Goal: Check status: Check status

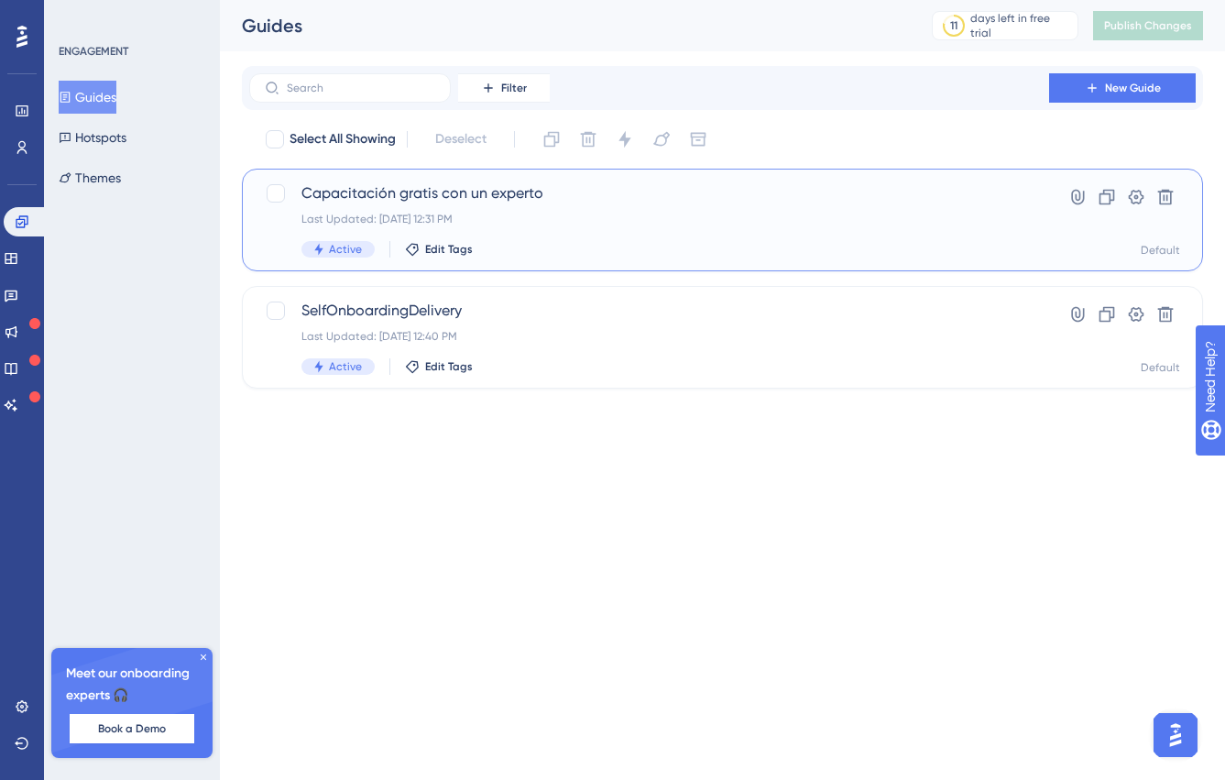
click at [661, 218] on div "Last Updated: [DATE] 12:31 PM" at bounding box center [648, 219] width 695 height 15
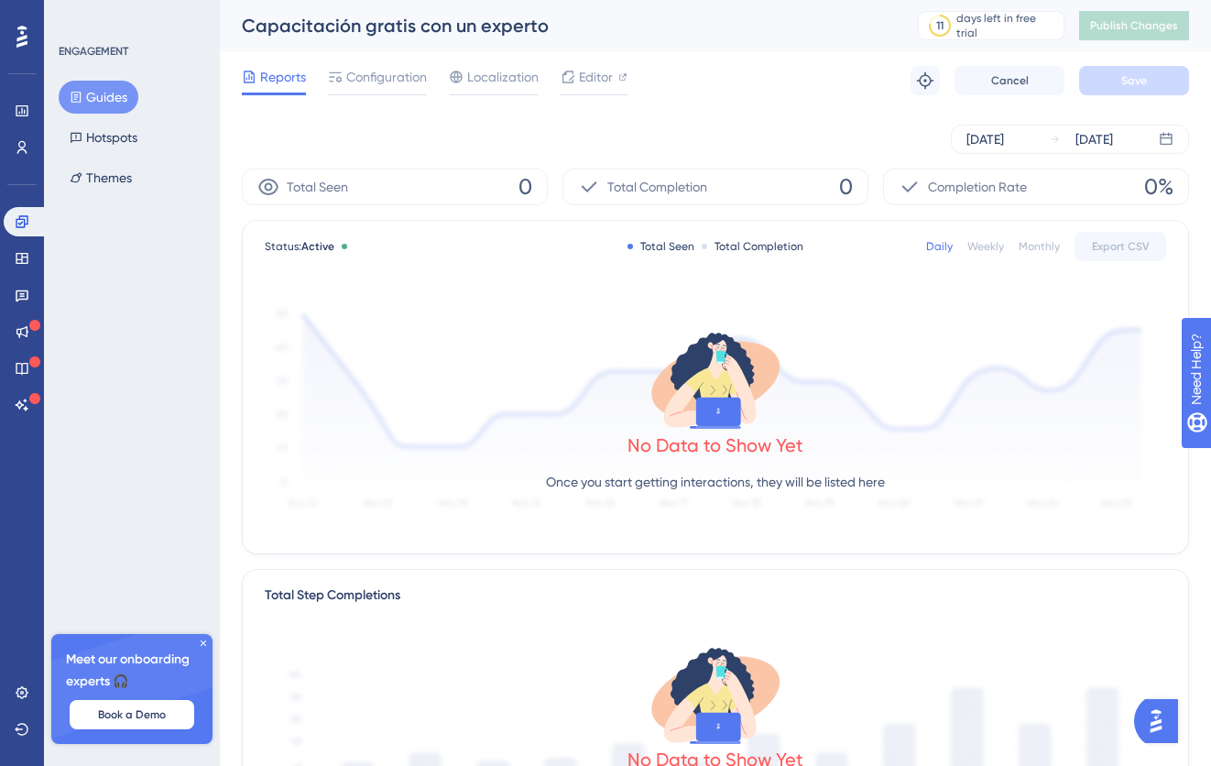
scroll to position [395, 0]
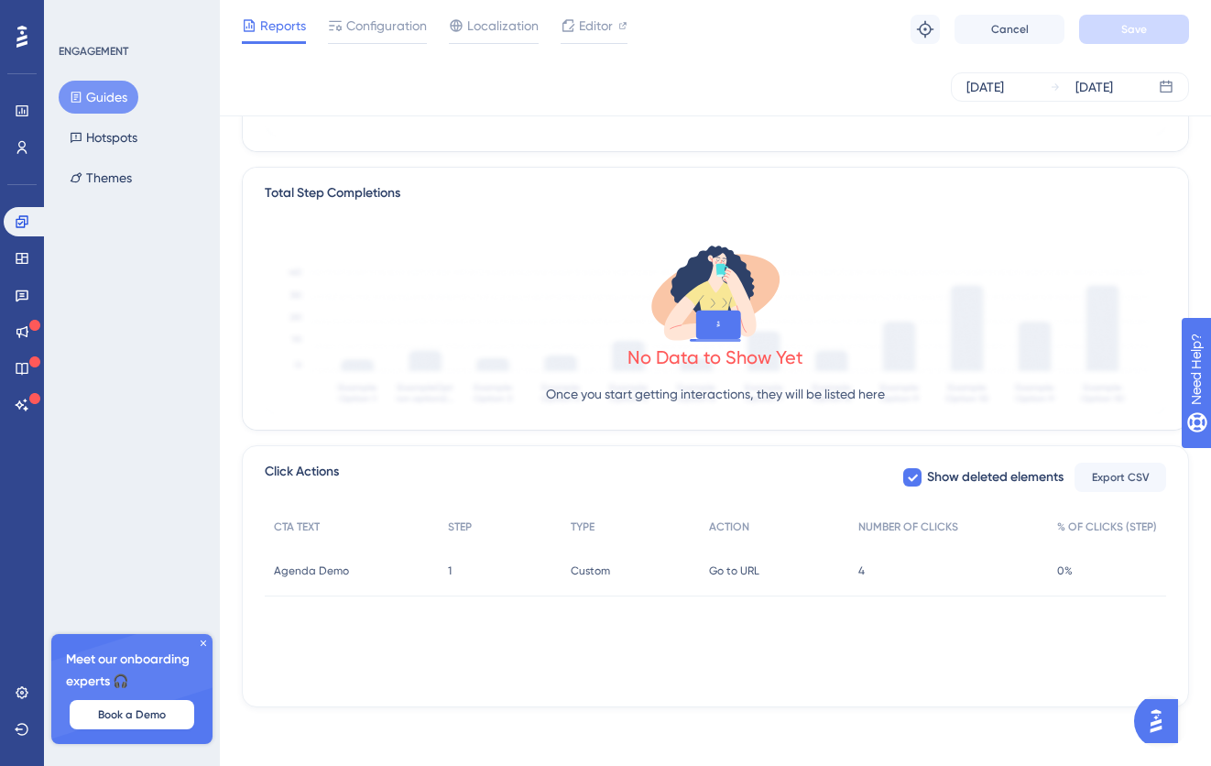
click at [864, 573] on span "4" at bounding box center [861, 570] width 6 height 15
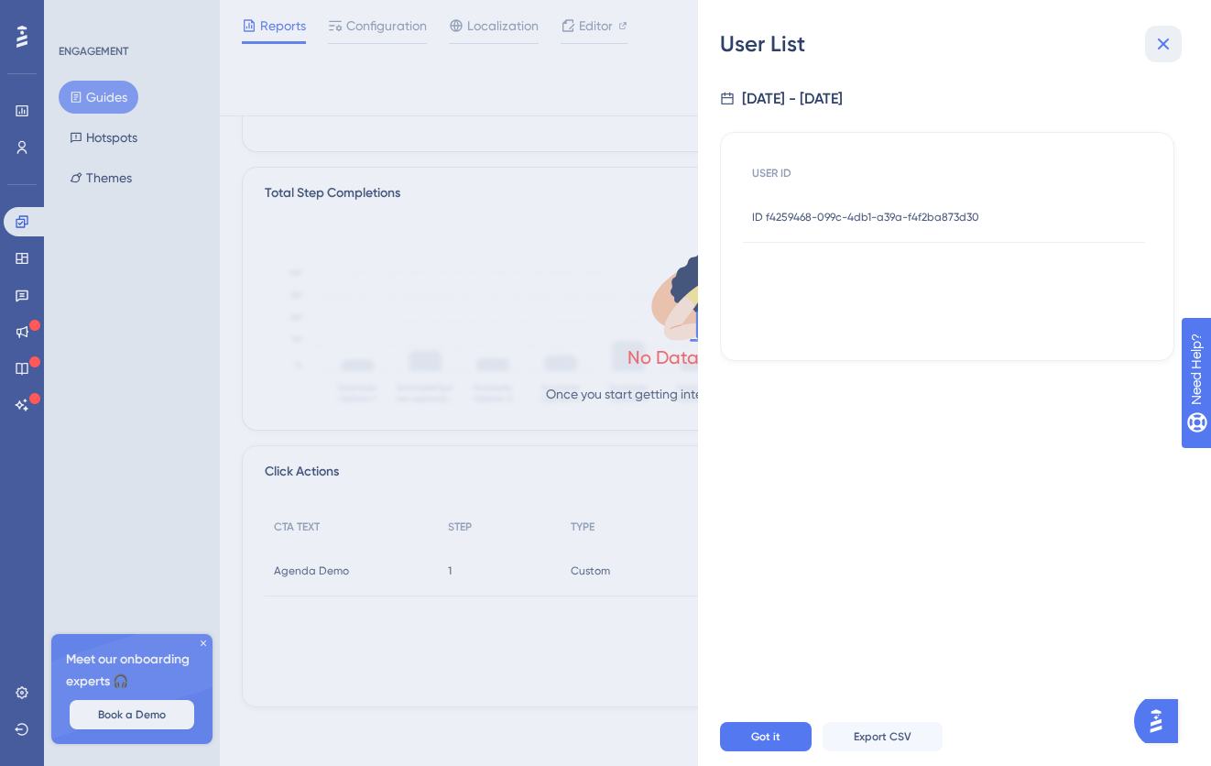
click at [1160, 37] on icon at bounding box center [1163, 44] width 22 height 22
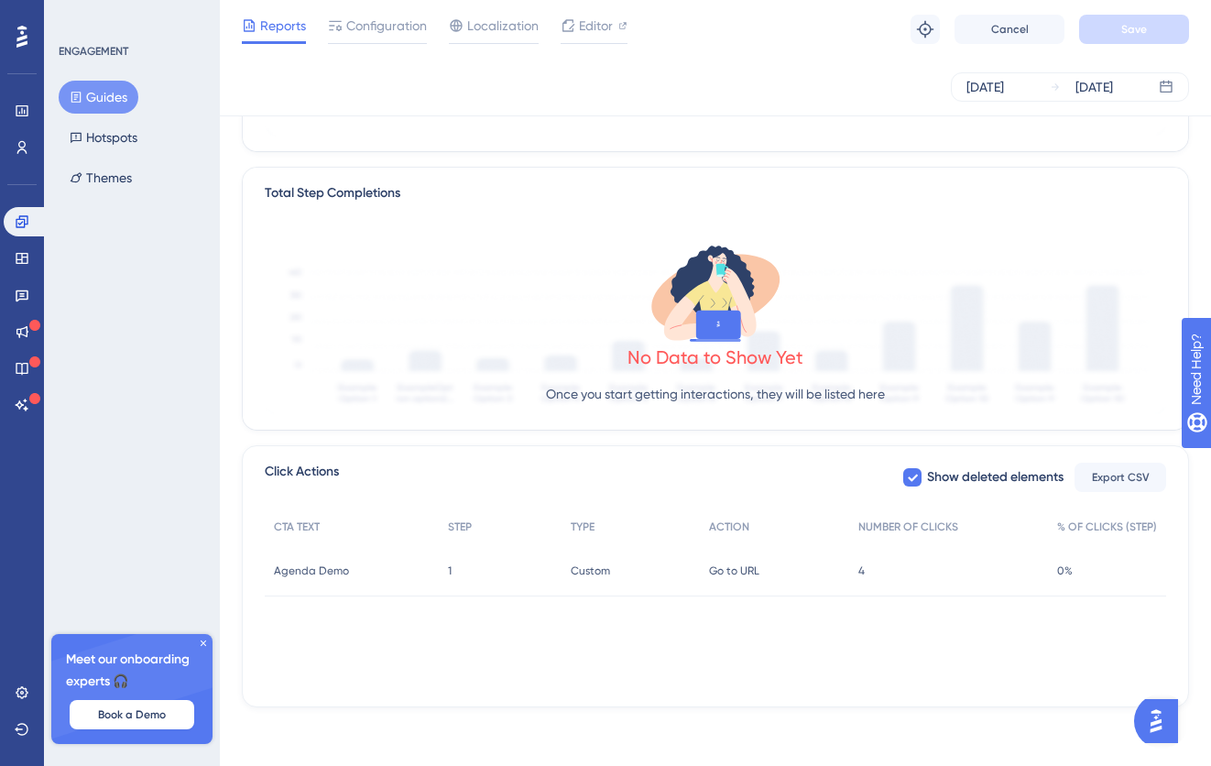
scroll to position [0, 0]
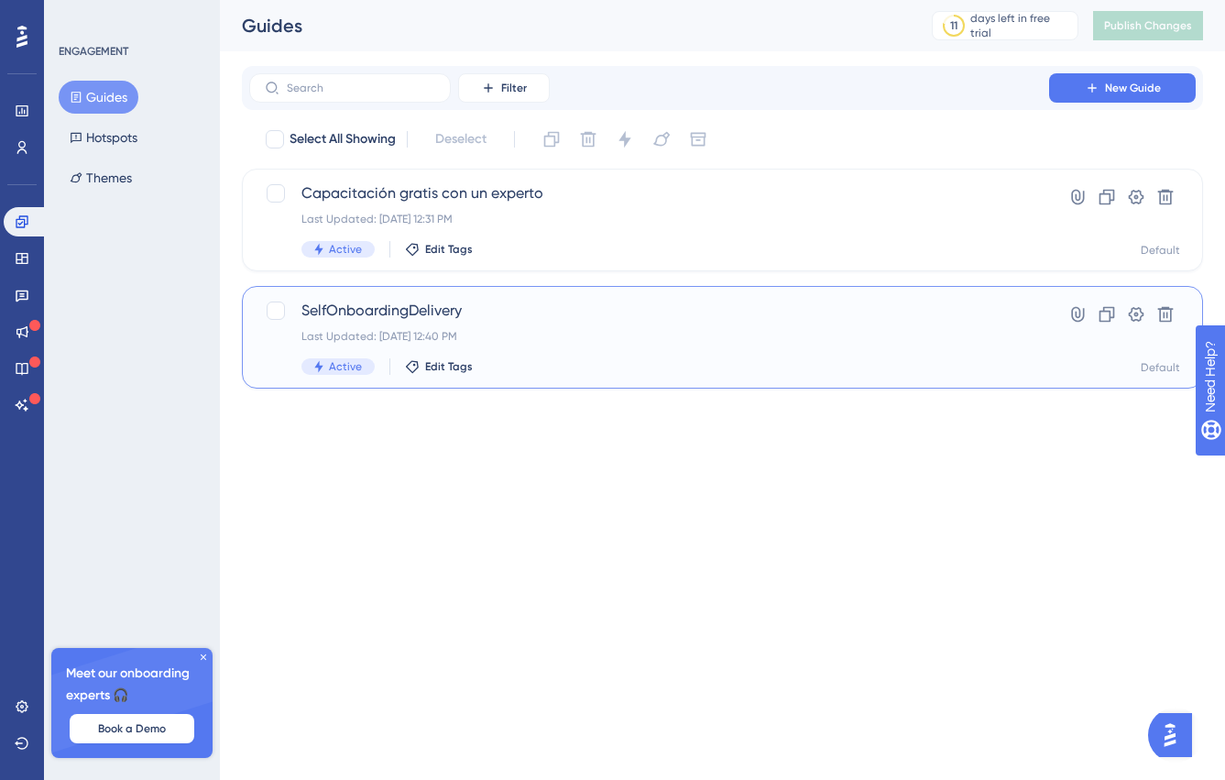
click at [393, 317] on span "SelfOnboardingDelivery" at bounding box center [648, 311] width 695 height 22
